Goal: Information Seeking & Learning: Find specific page/section

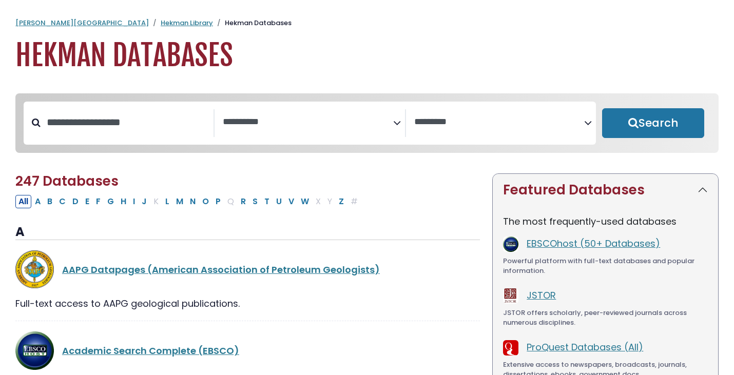
select select "Database Subject Filter"
select select "Database Vendors Filter"
click at [107, 123] on input "Search database by title or keyword" at bounding box center [127, 122] width 173 height 17
type input "*****"
click at [602, 108] on button "Search" at bounding box center [653, 123] width 102 height 30
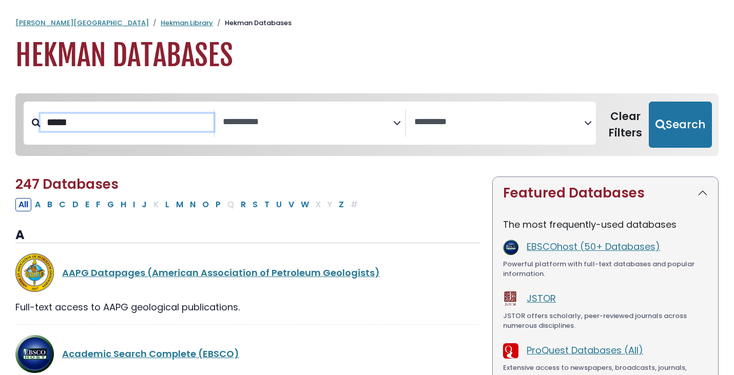
select select "Database Subject Filter"
select select "Database Vendors Filter"
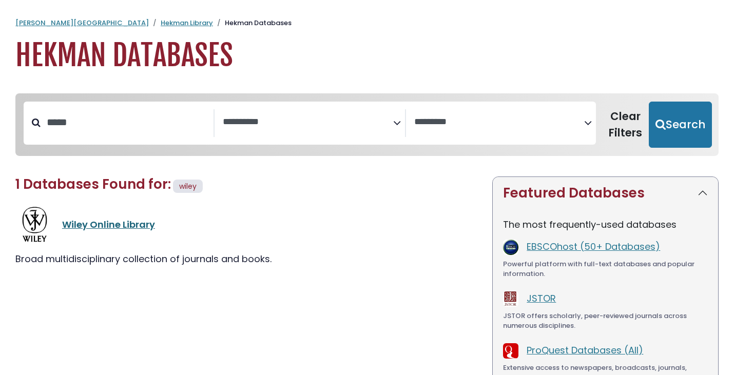
click at [108, 228] on link "Wiley Online Library" at bounding box center [108, 224] width 93 height 13
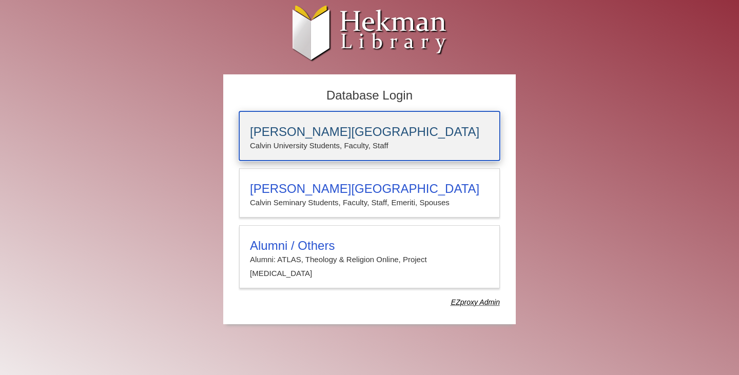
click at [336, 136] on h3 "[PERSON_NAME][GEOGRAPHIC_DATA]" at bounding box center [369, 132] width 239 height 14
